Goal: Task Accomplishment & Management: Use online tool/utility

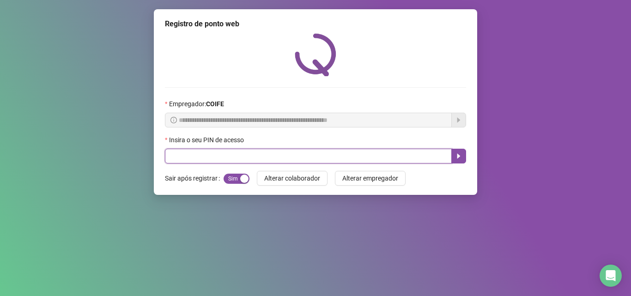
click at [282, 158] on input "text" at bounding box center [308, 156] width 287 height 15
type input "*****"
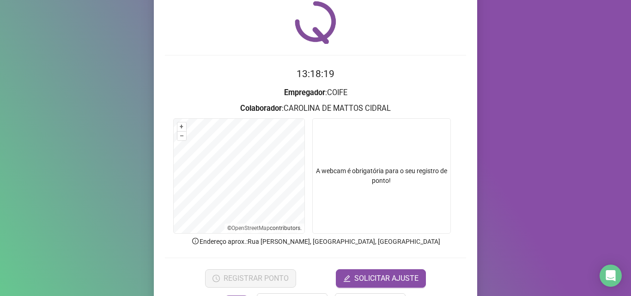
scroll to position [65, 0]
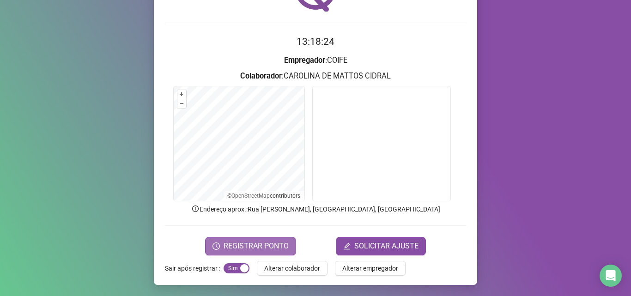
click at [261, 252] on button "REGISTRAR PONTO" at bounding box center [250, 246] width 91 height 18
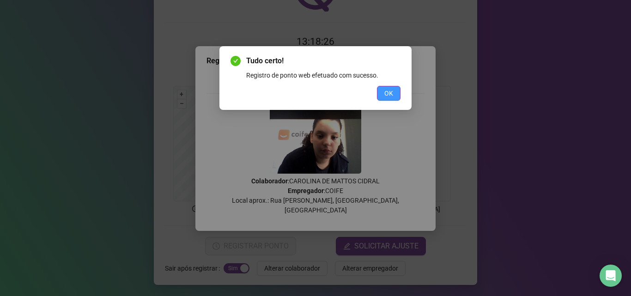
click at [386, 90] on span "OK" at bounding box center [388, 93] width 9 height 10
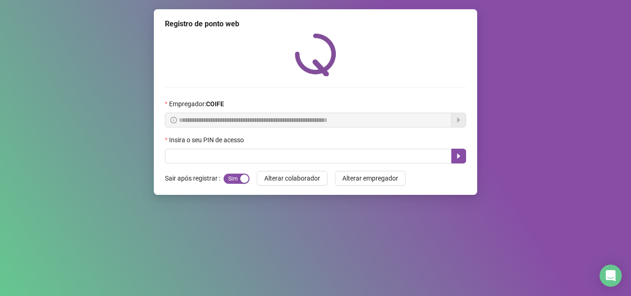
scroll to position [0, 0]
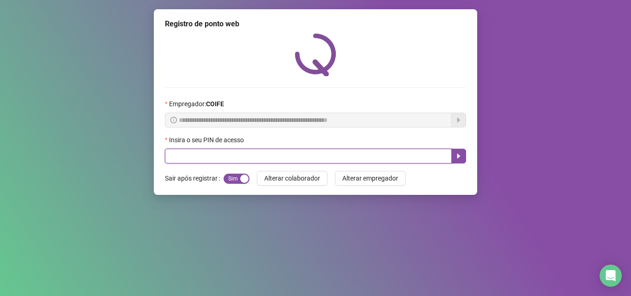
click at [227, 159] on input "text" at bounding box center [308, 156] width 287 height 15
type input "*****"
drag, startPoint x: 457, startPoint y: 155, endPoint x: 411, endPoint y: 147, distance: 47.3
click at [457, 156] on icon "caret-right" at bounding box center [458, 156] width 3 height 5
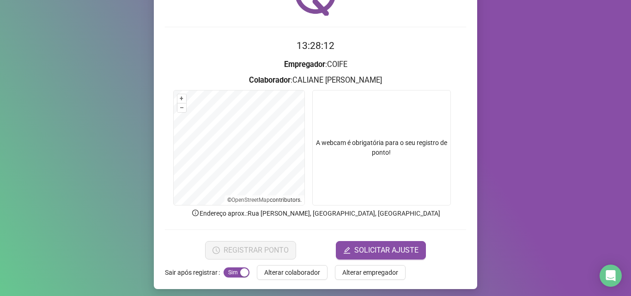
scroll to position [65, 0]
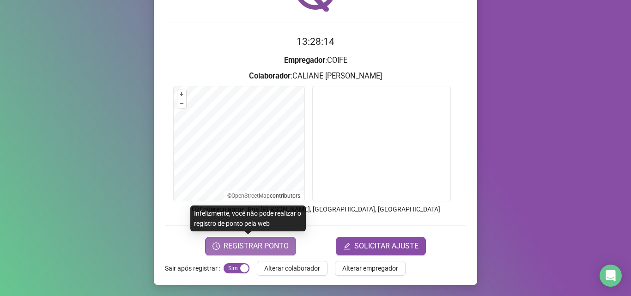
click at [265, 249] on span "REGISTRAR PONTO" at bounding box center [255, 246] width 65 height 11
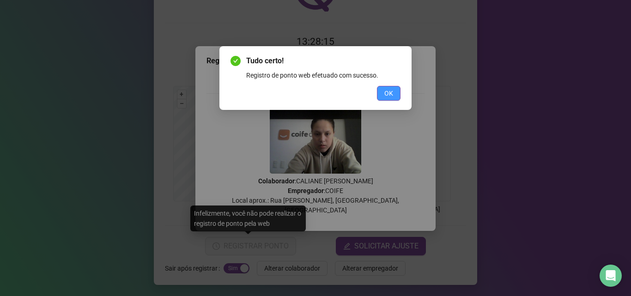
click at [386, 87] on button "OK" at bounding box center [389, 93] width 24 height 15
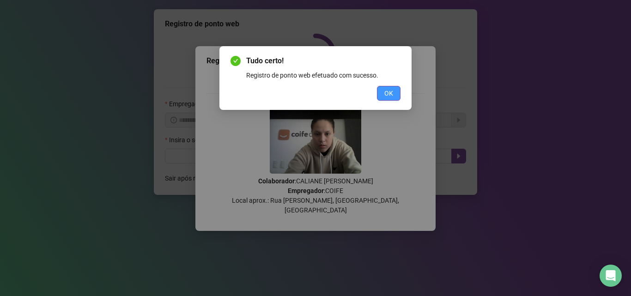
scroll to position [0, 0]
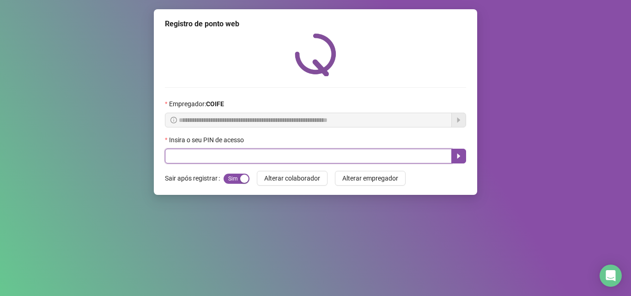
click at [318, 156] on input "text" at bounding box center [308, 156] width 287 height 15
type input "*****"
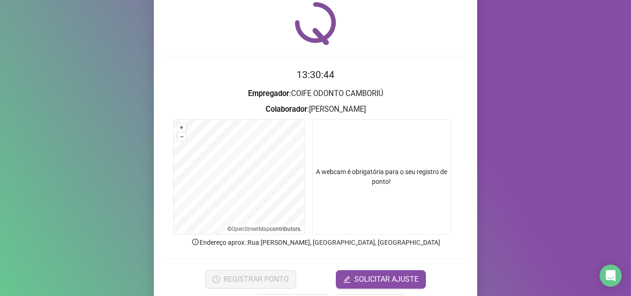
scroll to position [65, 0]
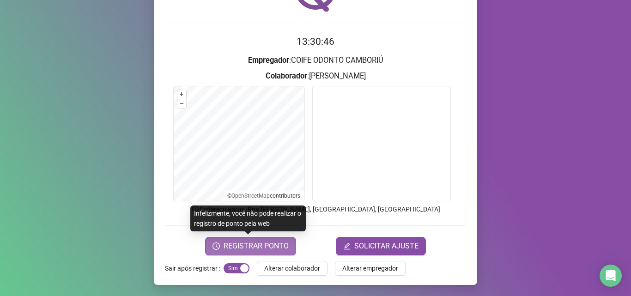
click at [271, 248] on span "REGISTRAR PONTO" at bounding box center [255, 246] width 65 height 11
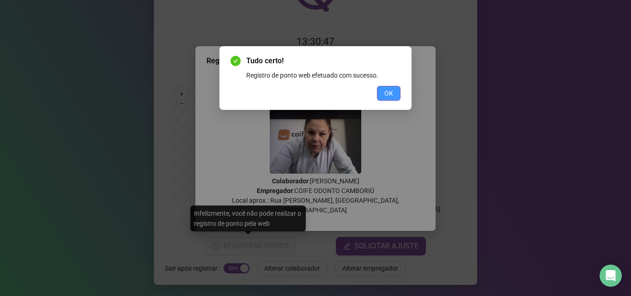
click at [379, 91] on button "OK" at bounding box center [389, 93] width 24 height 15
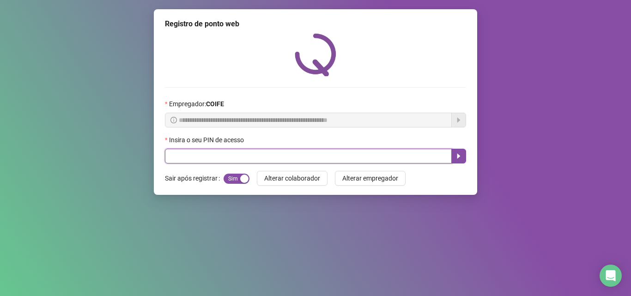
click at [298, 150] on input "text" at bounding box center [308, 156] width 287 height 15
click at [451, 153] on button "button" at bounding box center [458, 156] width 15 height 15
type input "*****"
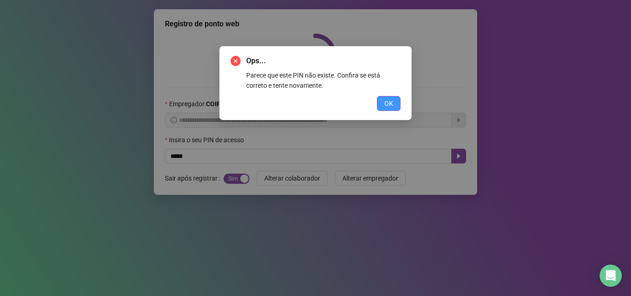
drag, startPoint x: 392, startPoint y: 102, endPoint x: 358, endPoint y: 98, distance: 34.4
click at [391, 101] on span "OK" at bounding box center [388, 103] width 9 height 10
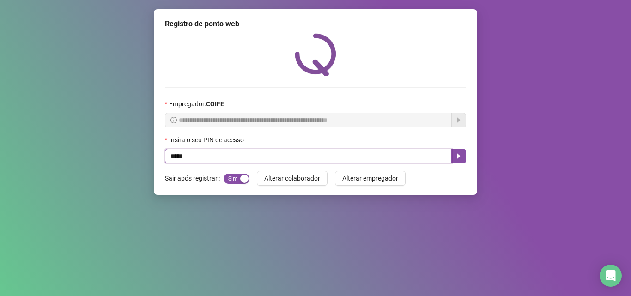
drag, startPoint x: 203, startPoint y: 157, endPoint x: 124, endPoint y: 163, distance: 79.2
click at [124, 163] on div "**********" at bounding box center [315, 148] width 631 height 296
